Goal: Find specific page/section: Find specific page/section

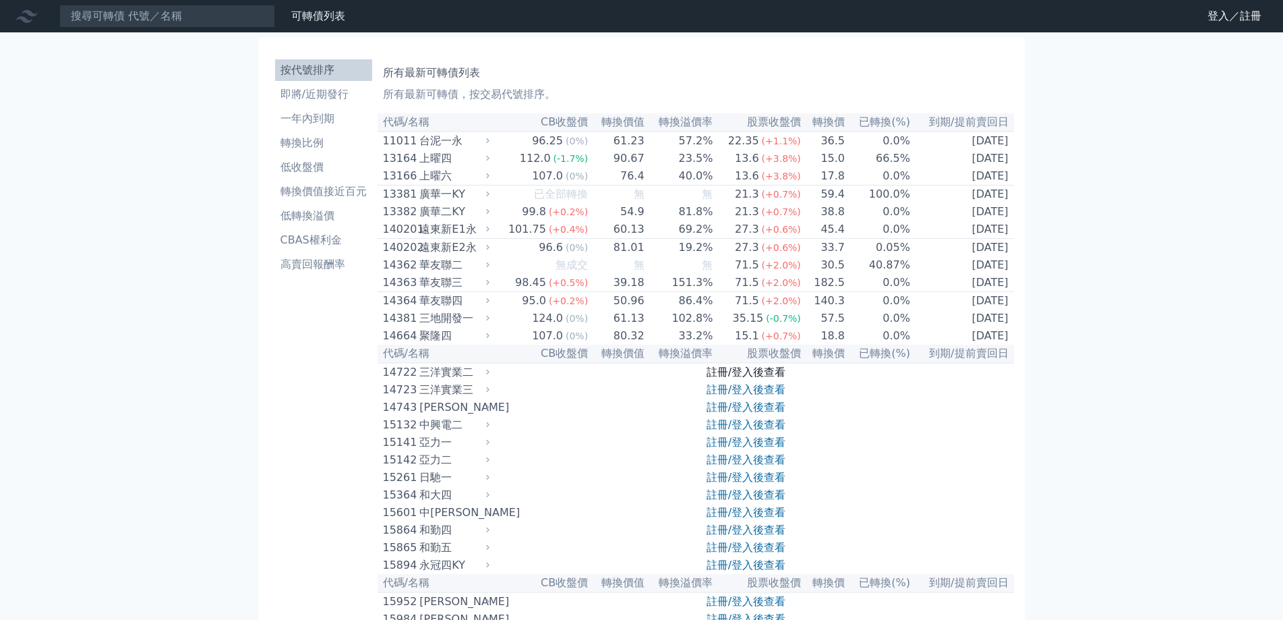
click at [751, 378] on link "註冊/登入後查看" at bounding box center [746, 371] width 79 height 13
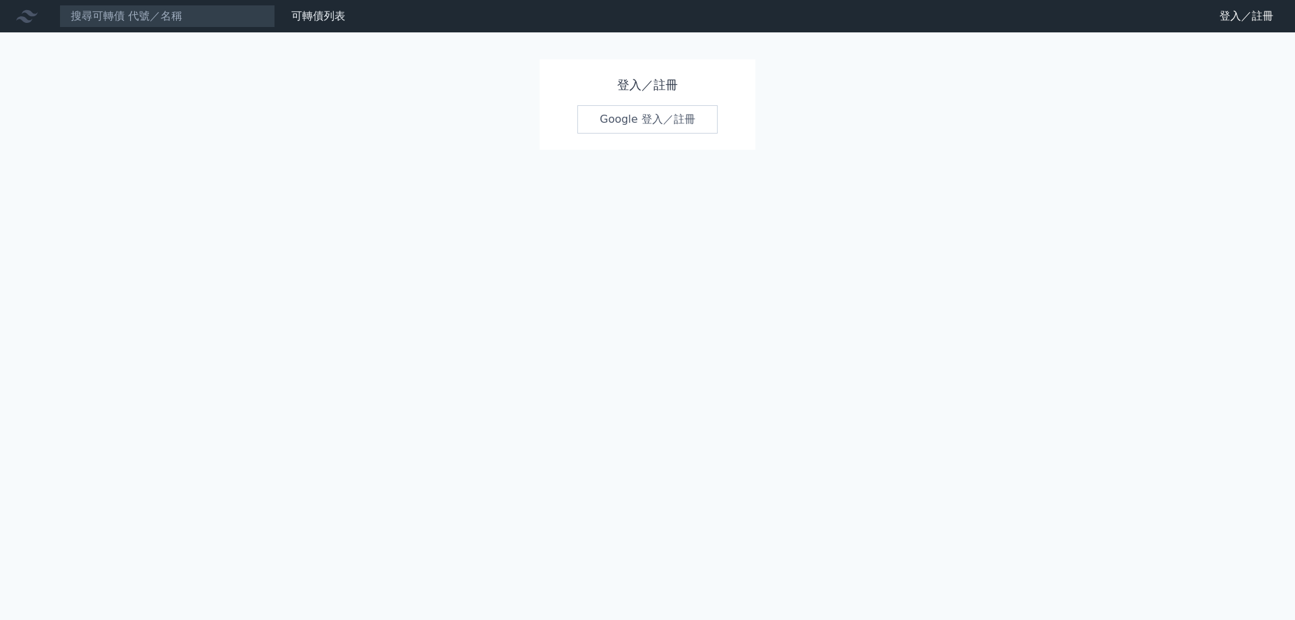
click at [666, 123] on link "Google 登入／註冊" at bounding box center [647, 119] width 140 height 28
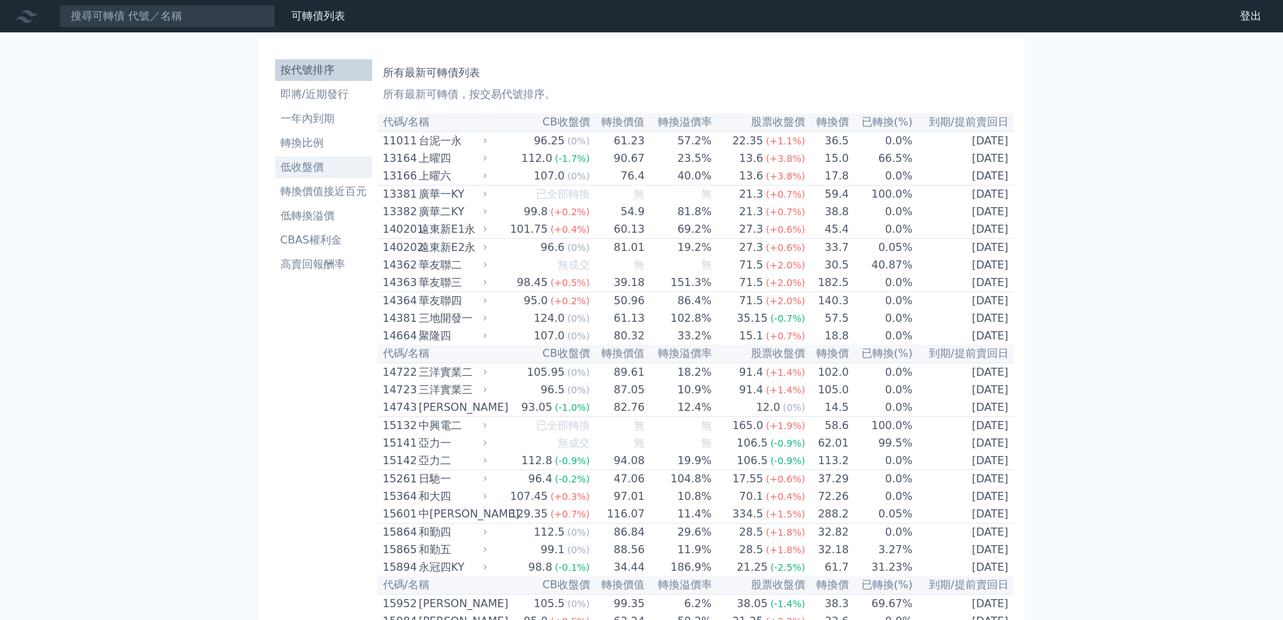
click at [312, 165] on li "低收盤價" at bounding box center [323, 167] width 97 height 16
